Goal: Use online tool/utility: Utilize a website feature to perform a specific function

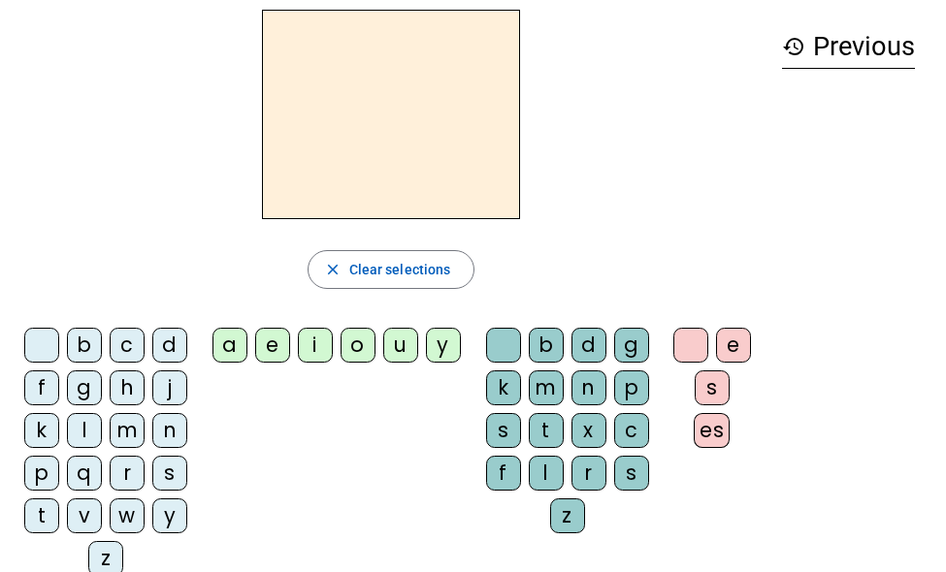
scroll to position [75, 0]
click at [129, 437] on div "m" at bounding box center [127, 431] width 35 height 35
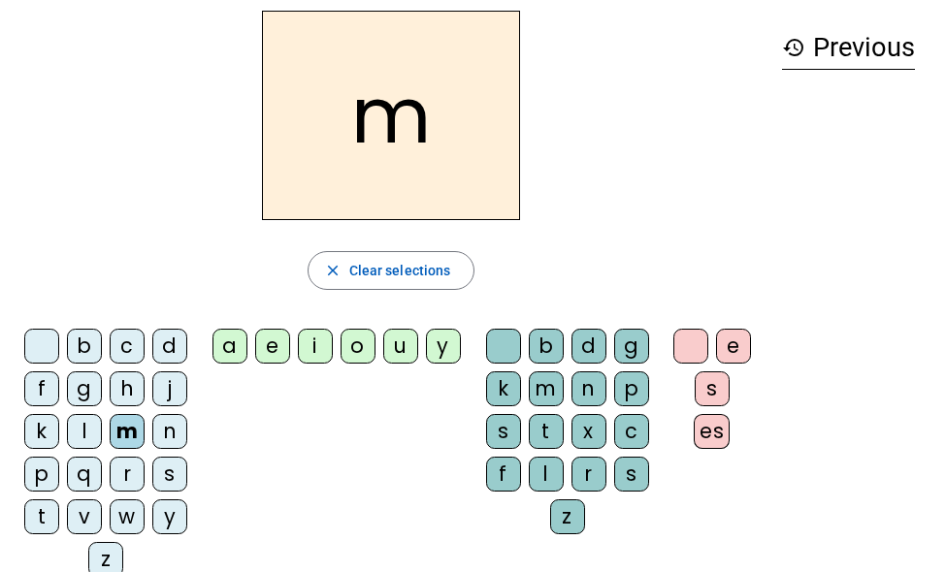
click at [225, 351] on div "a" at bounding box center [229, 346] width 35 height 35
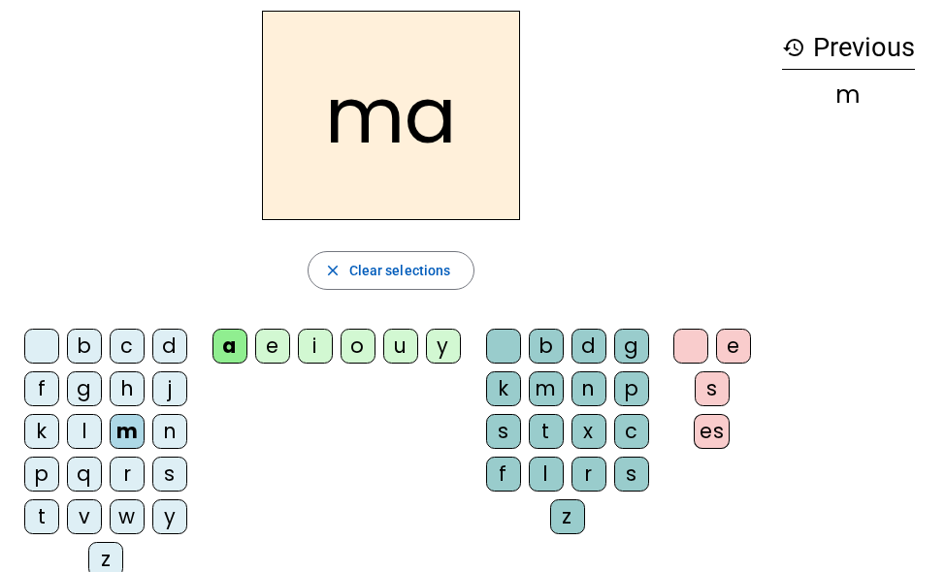
click at [87, 521] on div "v" at bounding box center [84, 516] width 35 height 35
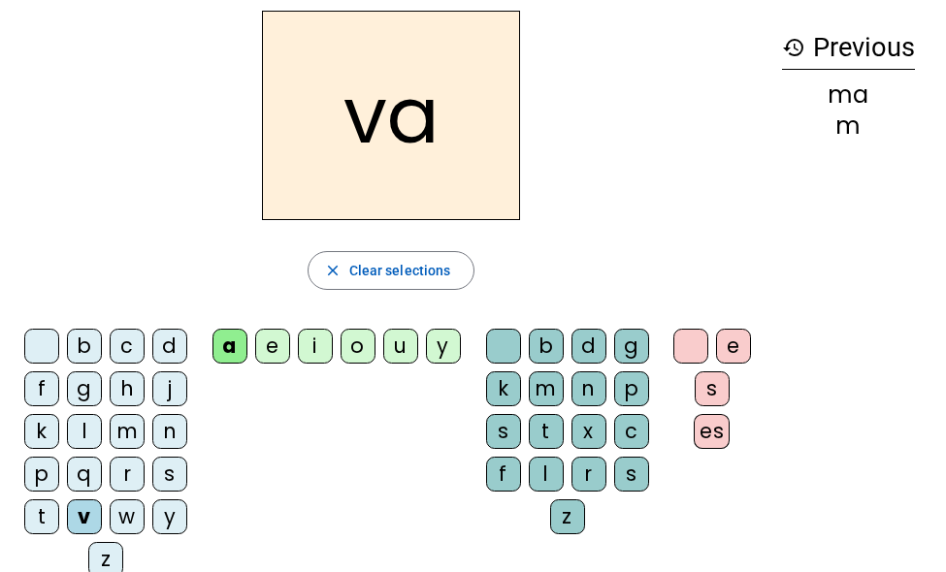
click at [31, 521] on div "t" at bounding box center [41, 516] width 35 height 35
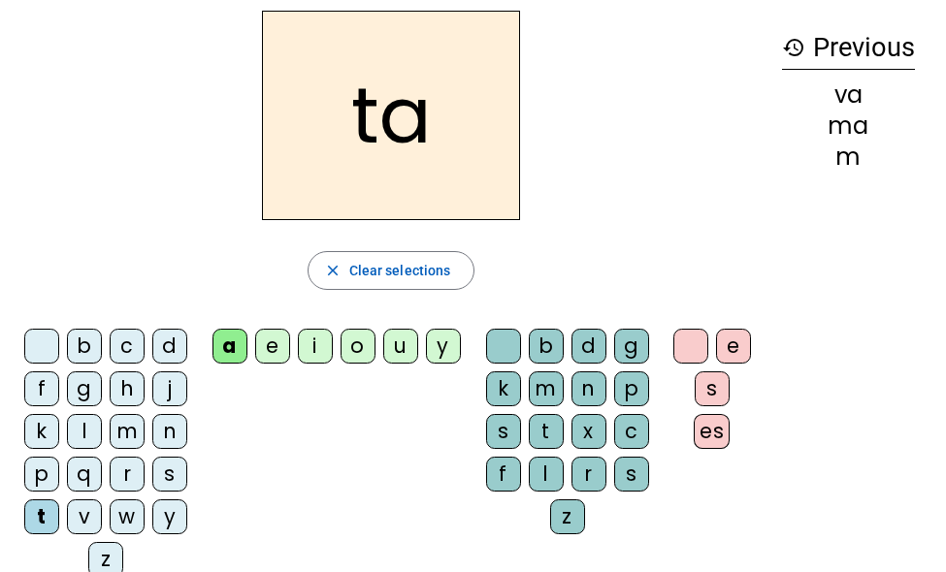
click at [87, 439] on div "l" at bounding box center [84, 431] width 35 height 35
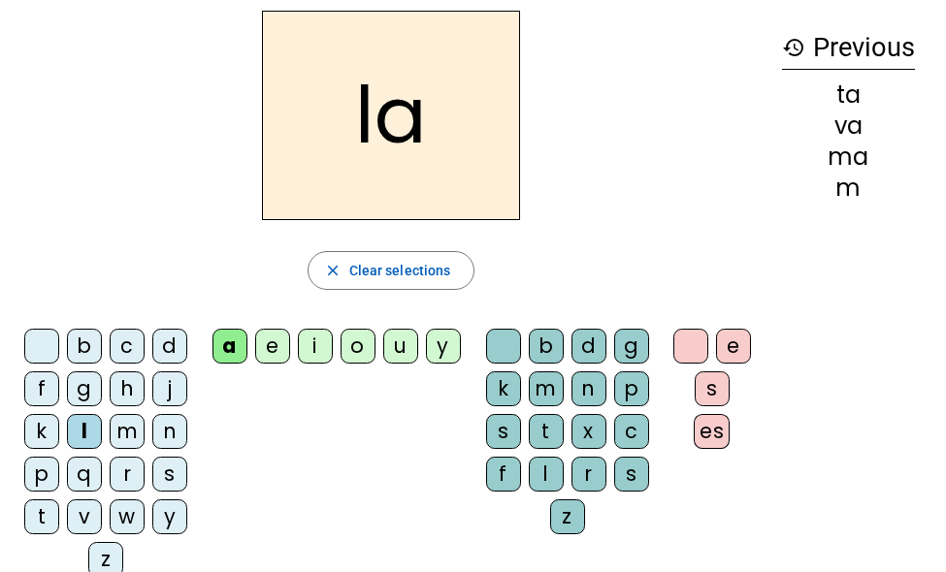
click at [284, 353] on div "e" at bounding box center [272, 346] width 35 height 35
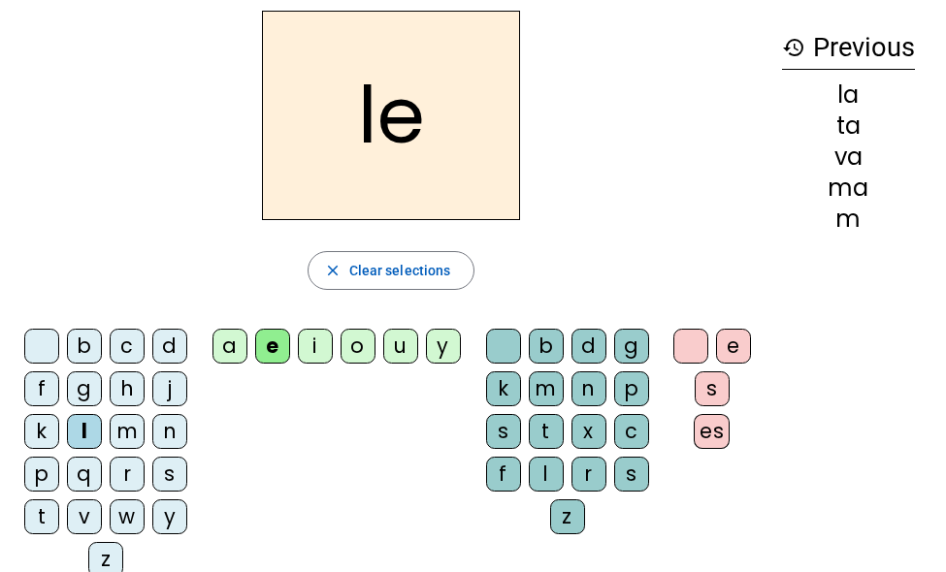
click at [167, 378] on div "j" at bounding box center [169, 388] width 35 height 35
click at [171, 433] on div "n" at bounding box center [169, 431] width 35 height 35
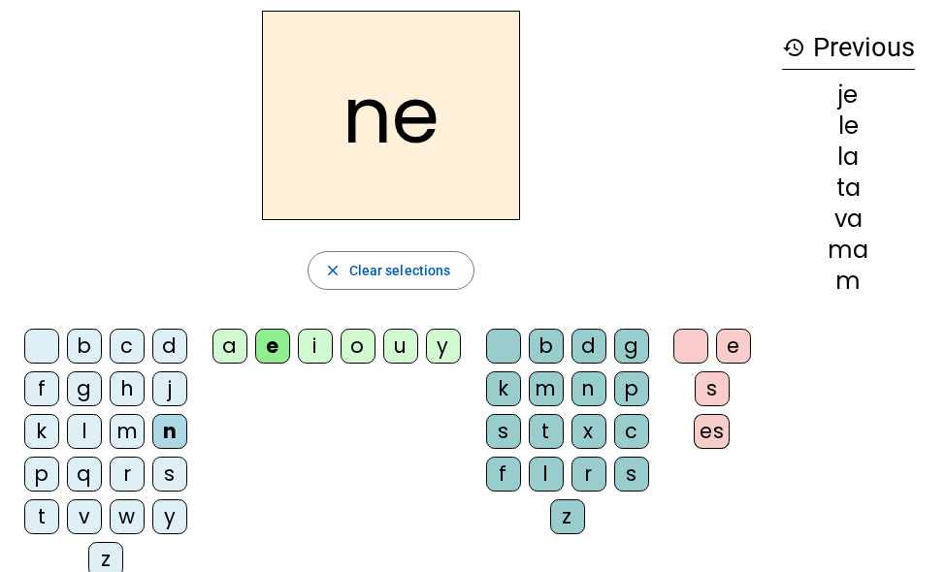
click at [162, 341] on div "d" at bounding box center [169, 346] width 35 height 35
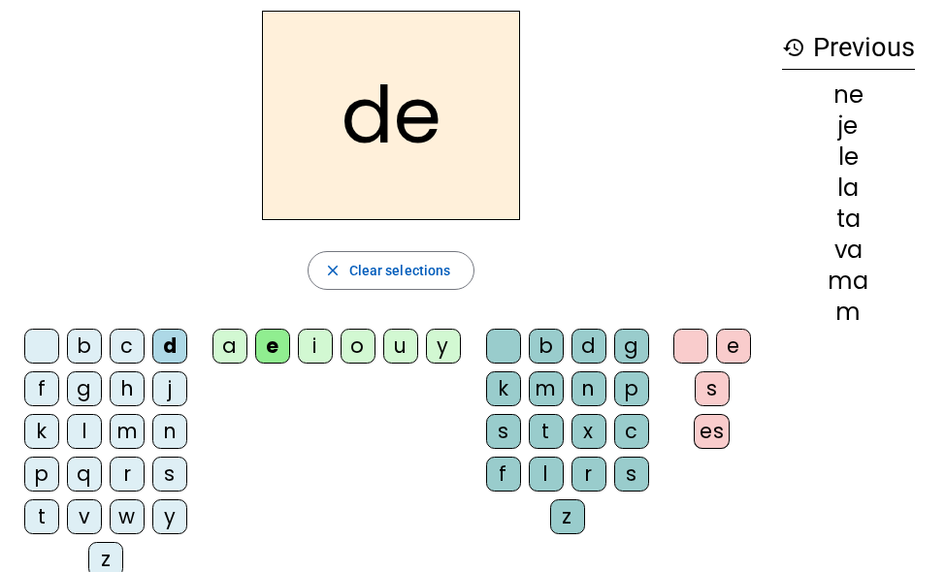
click at [403, 347] on div "u" at bounding box center [400, 346] width 35 height 35
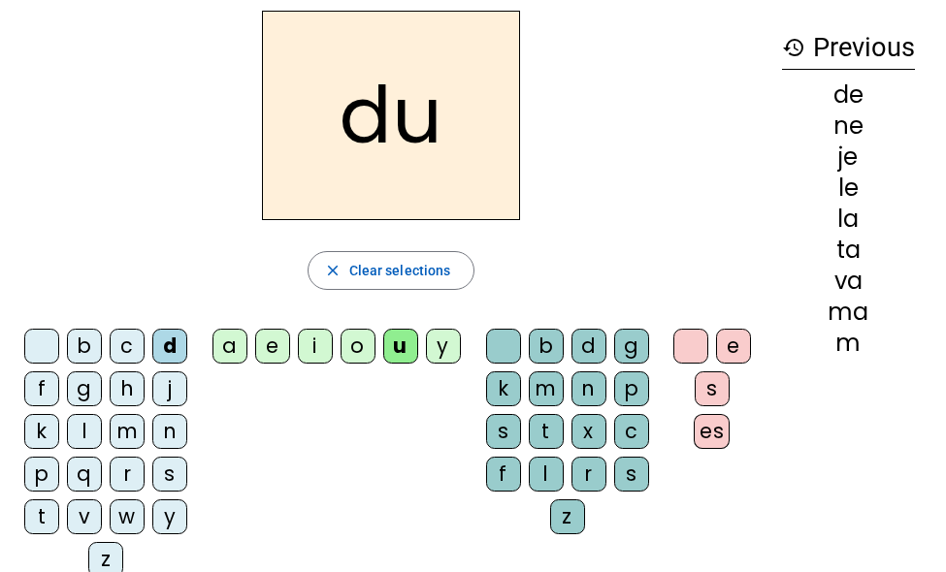
click at [39, 525] on div "t" at bounding box center [41, 516] width 35 height 35
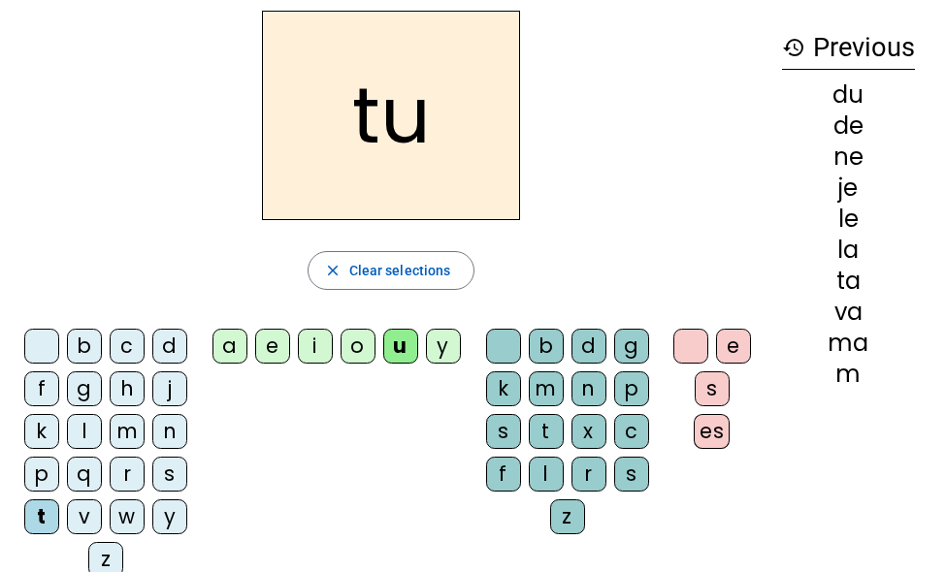
click at [89, 344] on div "b" at bounding box center [84, 346] width 35 height 35
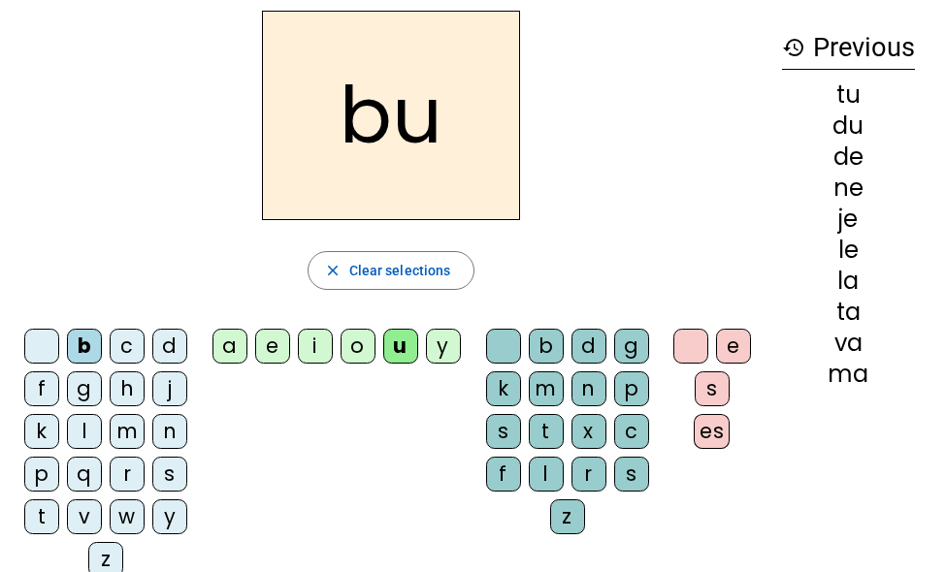
click at [636, 472] on div "s" at bounding box center [631, 474] width 35 height 35
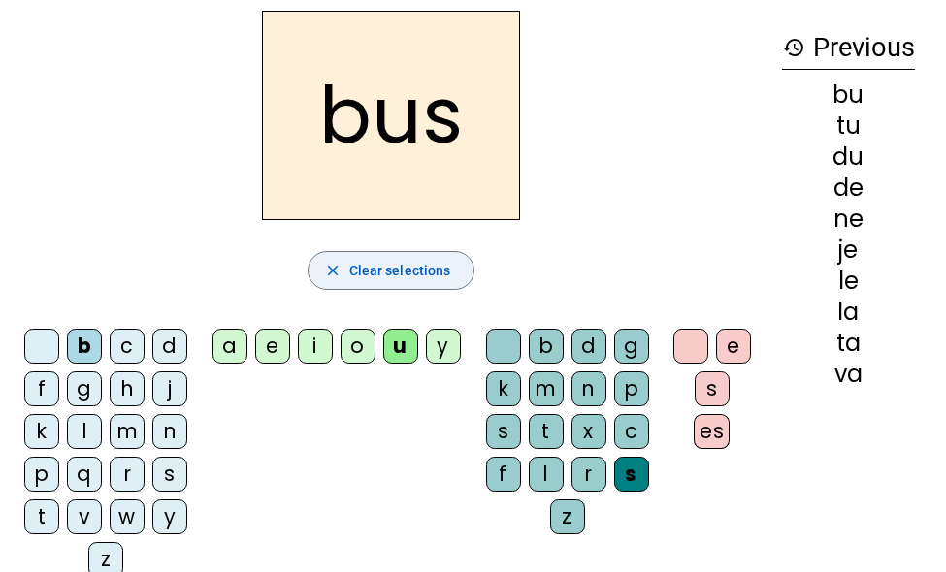
click at [400, 277] on span "Clear selections" at bounding box center [400, 270] width 102 height 23
